Goal: Task Accomplishment & Management: Use online tool/utility

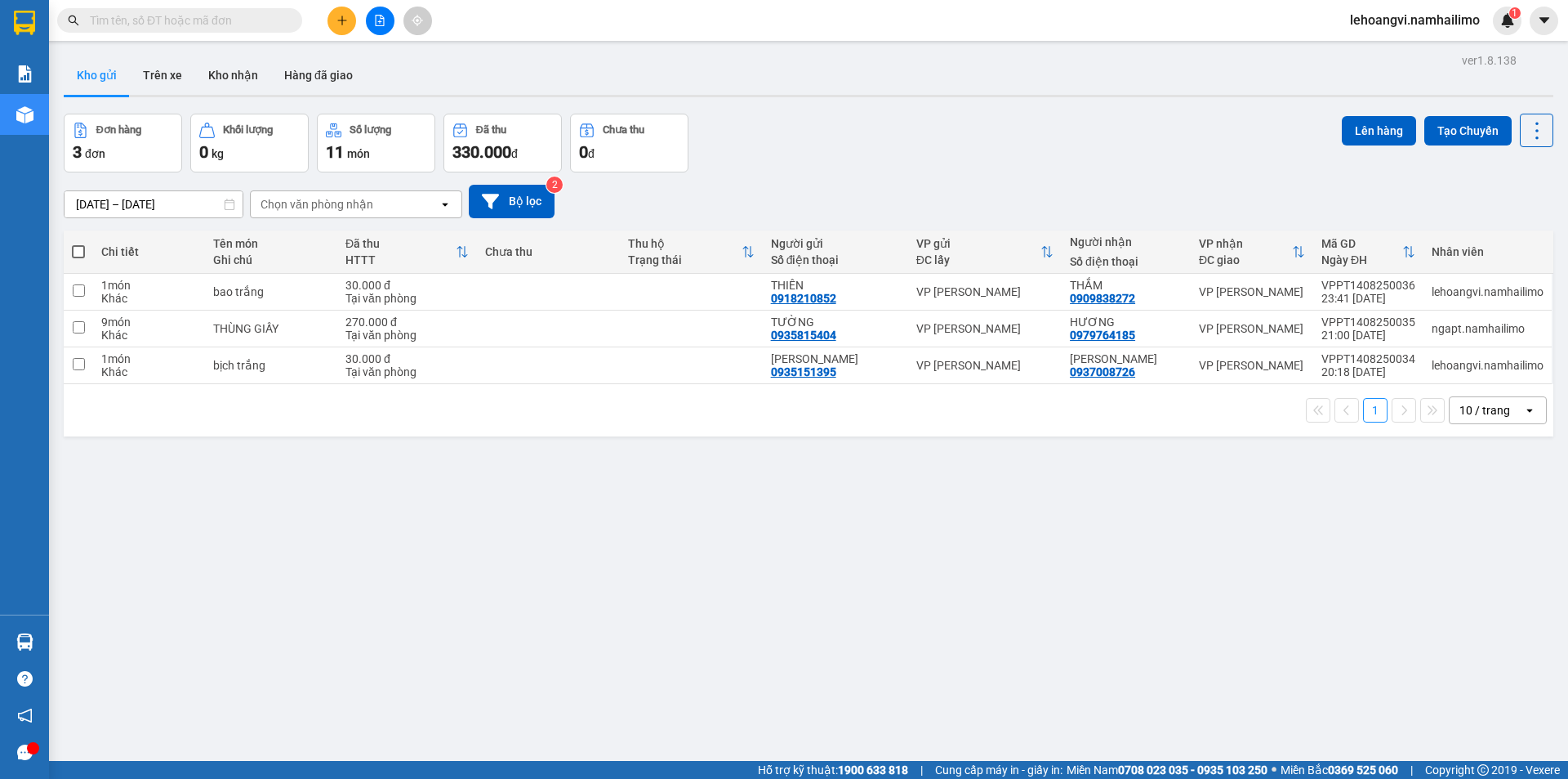
click at [79, 247] on span at bounding box center [77, 251] width 13 height 13
click at [78, 243] on input "checkbox" at bounding box center [78, 243] width 0 height 0
checkbox input "true"
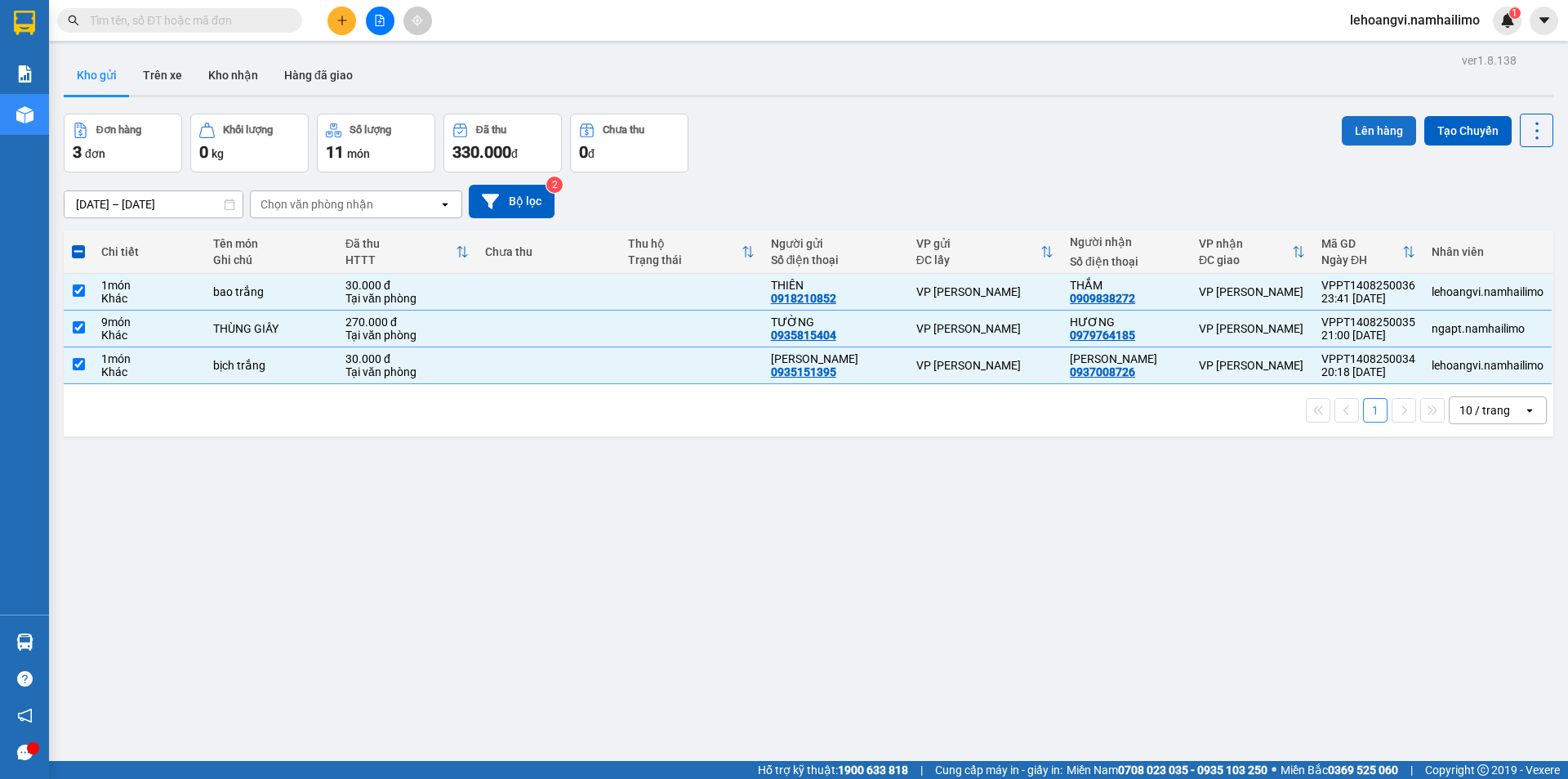
click at [1384, 135] on button "Lên hàng" at bounding box center [1379, 131] width 75 height 29
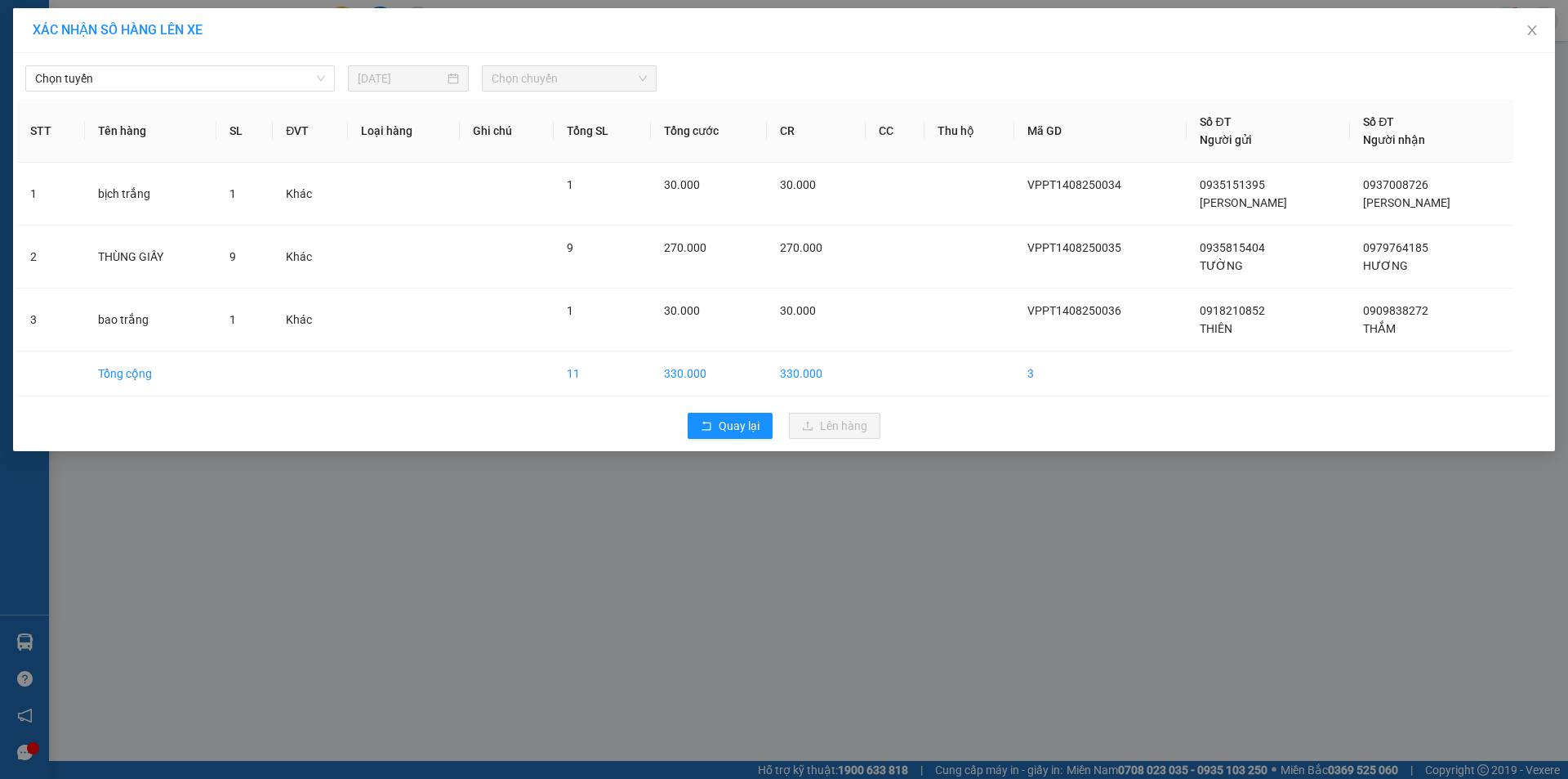
click at [229, 91] on div "Chọn tuyến [DATE] Chọn chuyến STT Tên hàng SL ĐVT Loại hàng Ghi chú Tổng SL Tổn…" at bounding box center [784, 252] width 1542 height 398
click at [253, 60] on div "Chọn tuyến [DATE] Chọn chuyến" at bounding box center [784, 74] width 1534 height 34
click at [247, 75] on span "Chọn tuyến" at bounding box center [179, 78] width 290 height 24
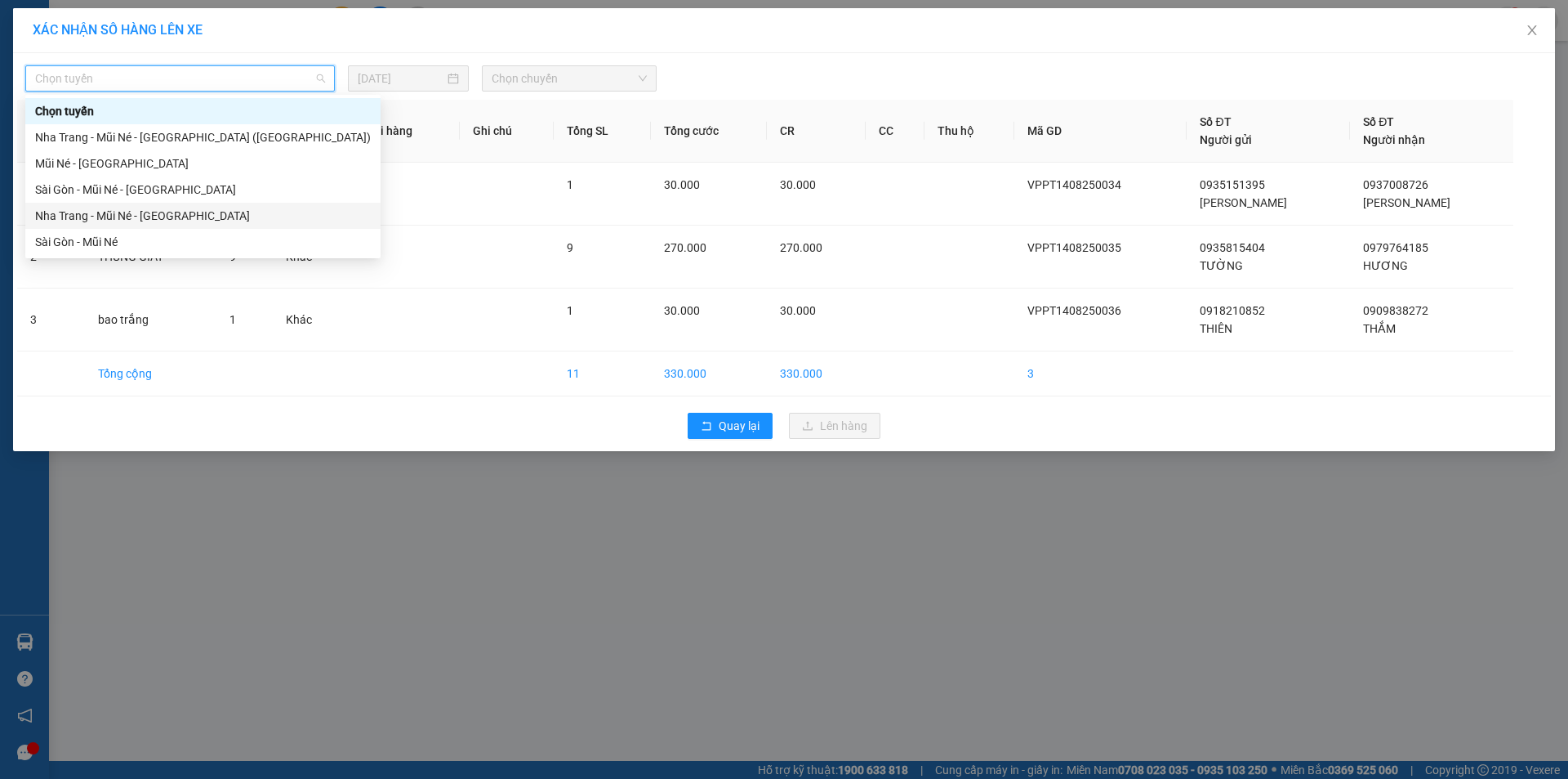
click at [164, 211] on div "Nha Trang - Mũi Né - [GEOGRAPHIC_DATA]" at bounding box center [202, 215] width 336 height 18
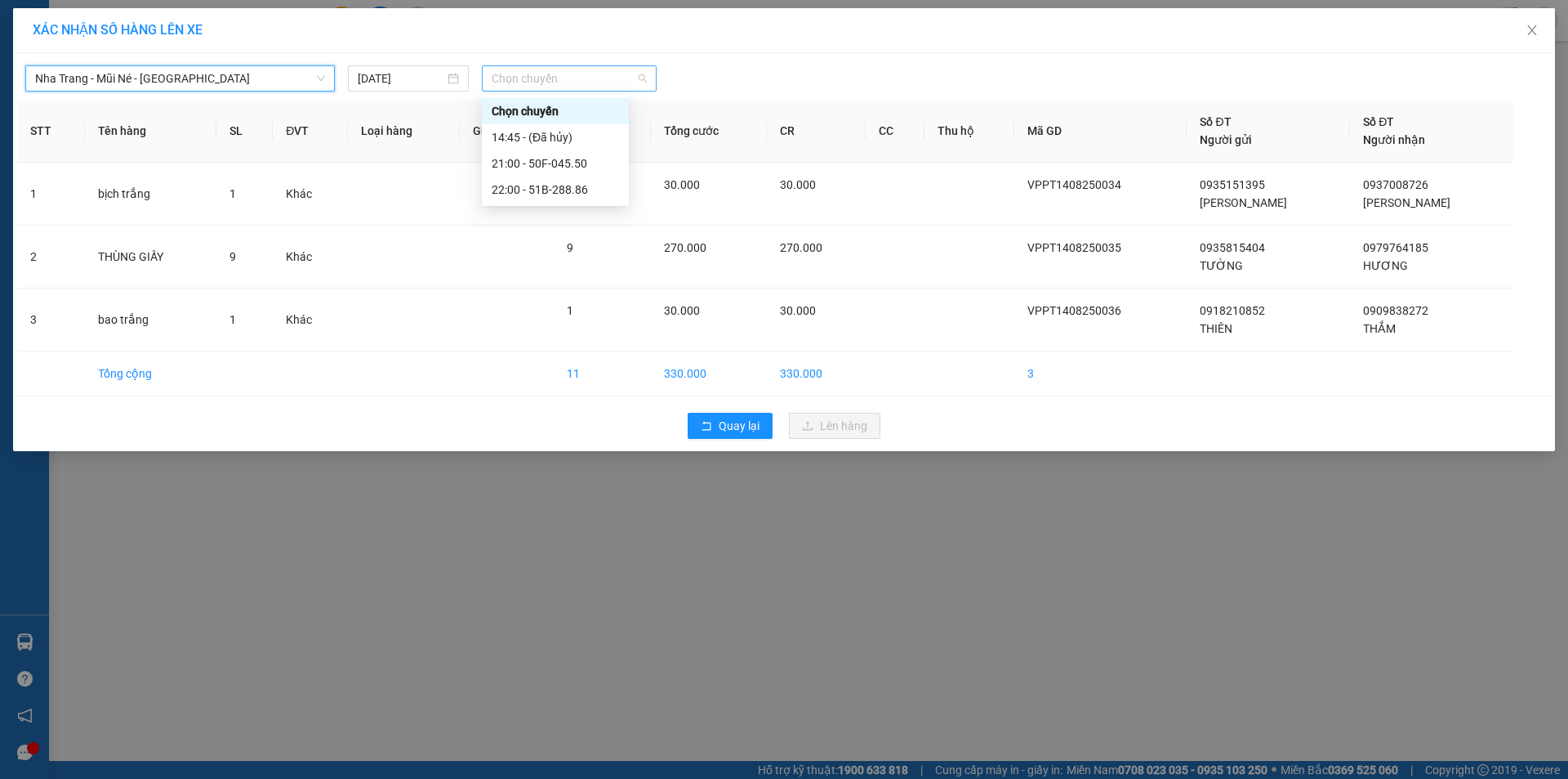
click at [530, 90] on span "Chọn chuyến" at bounding box center [569, 78] width 155 height 24
click at [566, 187] on div "22:00 - 51B-288.86" at bounding box center [556, 189] width 128 height 18
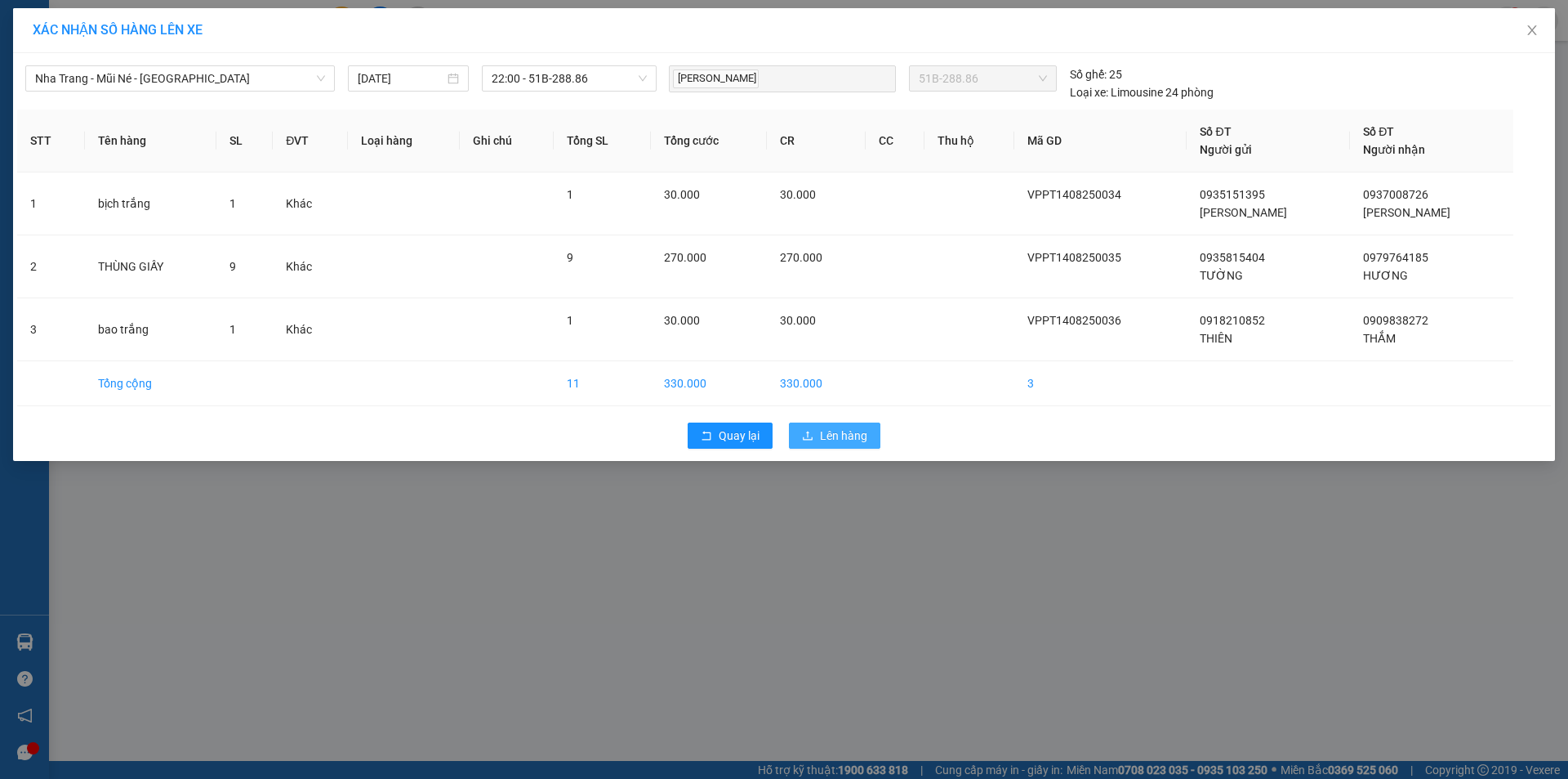
click at [815, 436] on button "Lên hàng" at bounding box center [835, 435] width 91 height 26
